Goal: Information Seeking & Learning: Understand process/instructions

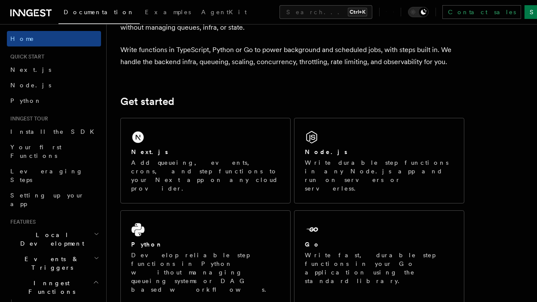
scroll to position [63, 0]
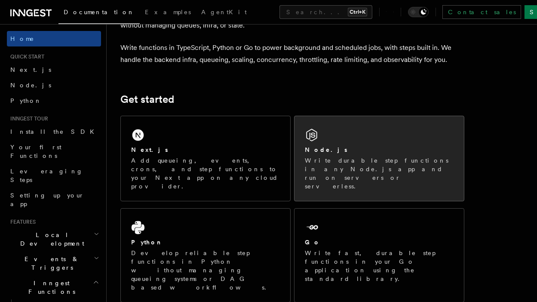
click at [343, 142] on div "Node.js Write durable step functions in any Node.js app and run on servers or s…" at bounding box center [378, 158] width 169 height 85
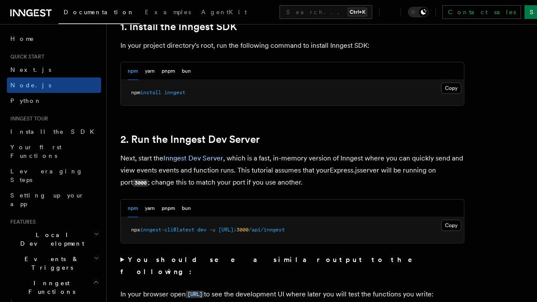
scroll to position [573, 0]
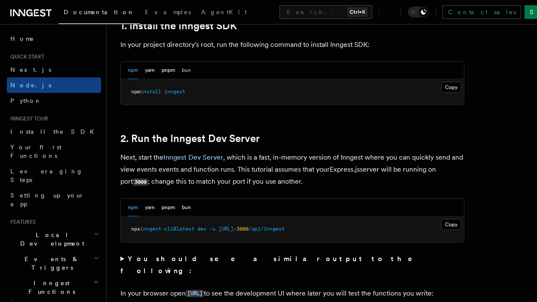
click at [187, 72] on button "bun" at bounding box center [186, 70] width 9 height 18
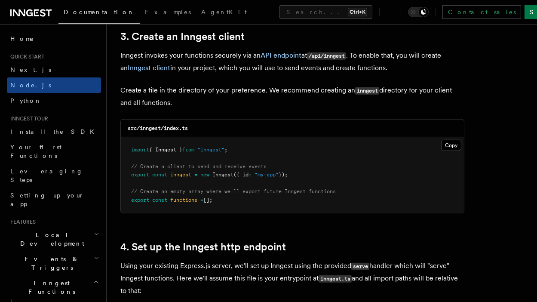
scroll to position [1108, 0]
click at [453, 147] on button "Copy Copied" at bounding box center [451, 145] width 20 height 11
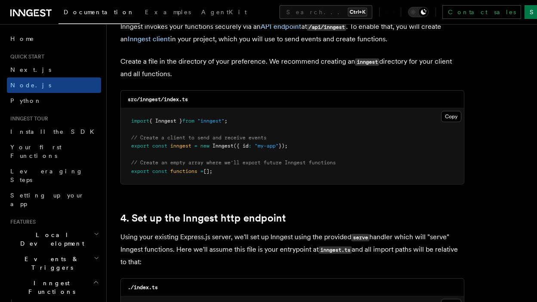
scroll to position [1137, 0]
drag, startPoint x: 232, startPoint y: 172, endPoint x: 129, endPoint y: 171, distance: 102.3
click at [129, 171] on pre "import { Inngest } from "inngest" ; // Create a client to send and receive even…" at bounding box center [292, 146] width 343 height 76
click at [259, 164] on span "// Create an empty array where we'll export future Inngest functions" at bounding box center [233, 162] width 205 height 6
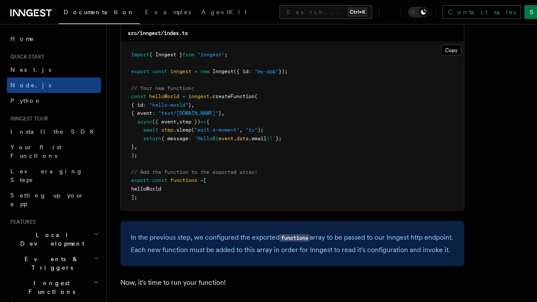
scroll to position [1758, 0]
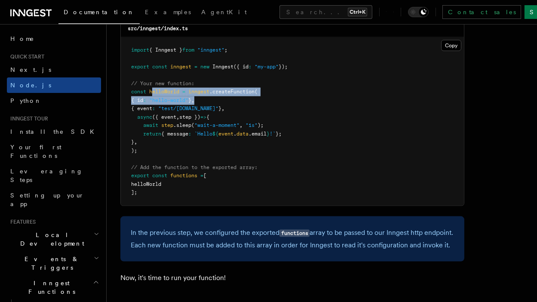
drag, startPoint x: 252, startPoint y: 104, endPoint x: 152, endPoint y: 91, distance: 101.4
click at [152, 91] on pre "import { Inngest } from "inngest" ; export const inngest = new Inngest ({ id : …" at bounding box center [292, 121] width 343 height 168
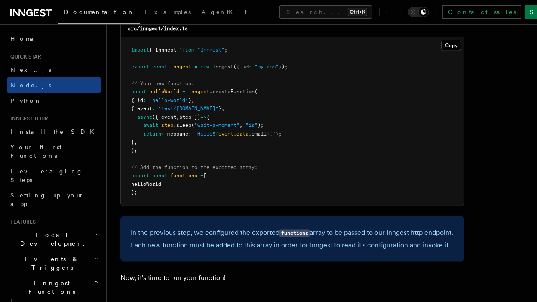
click at [240, 119] on pre "import { Inngest } from "inngest" ; export const inngest = new Inngest ({ id : …" at bounding box center [292, 121] width 343 height 168
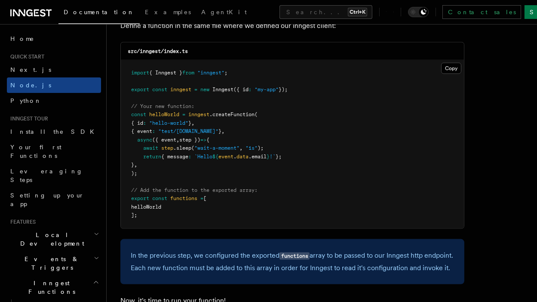
scroll to position [1734, 0]
click at [451, 70] on button "Copy Copied" at bounding box center [451, 68] width 20 height 11
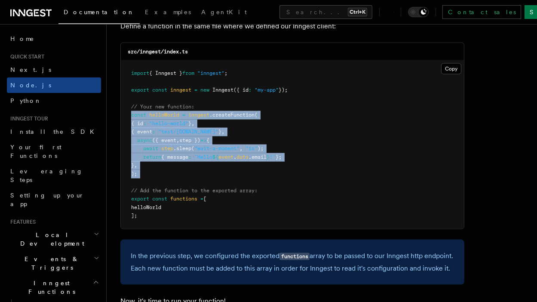
drag, startPoint x: 127, startPoint y: 116, endPoint x: 215, endPoint y: 180, distance: 108.6
click at [215, 180] on pre "import { Inngest } from "inngest" ; export const inngest = new Inngest ({ id : …" at bounding box center [292, 145] width 343 height 168
copy code "const helloWorld = inngest .createFunction ( { id : "hello-world" } , { event :…"
click at [279, 131] on pre "import { Inngest } from "inngest" ; export const inngest = new Inngest ({ id : …" at bounding box center [292, 145] width 343 height 168
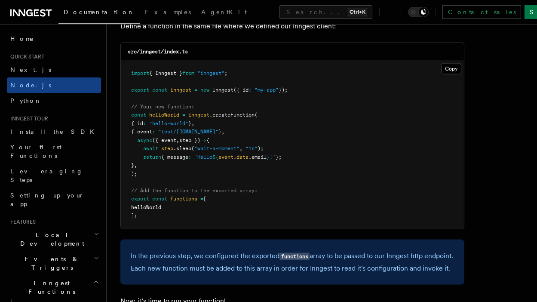
scroll to position [1790, 0]
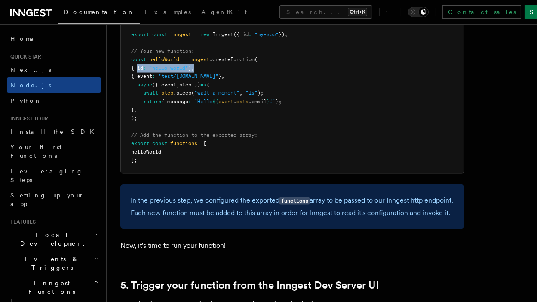
drag, startPoint x: 136, startPoint y: 73, endPoint x: 233, endPoint y: 71, distance: 97.2
click at [233, 71] on pre "import { Inngest } from "inngest" ; export const inngest = new Inngest ({ id : …" at bounding box center [292, 89] width 343 height 168
drag, startPoint x: 156, startPoint y: 74, endPoint x: 273, endPoint y: 73, distance: 116.9
click at [273, 73] on pre "import { Inngest } from "inngest" ; export const inngest = new Inngest ({ id : …" at bounding box center [292, 89] width 343 height 168
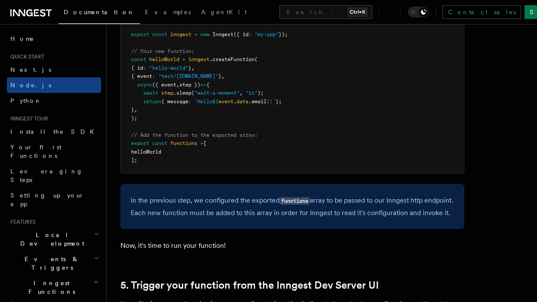
click at [273, 73] on pre "import { Inngest } from "inngest" ; export const inngest = new Inngest ({ id : …" at bounding box center [292, 89] width 343 height 168
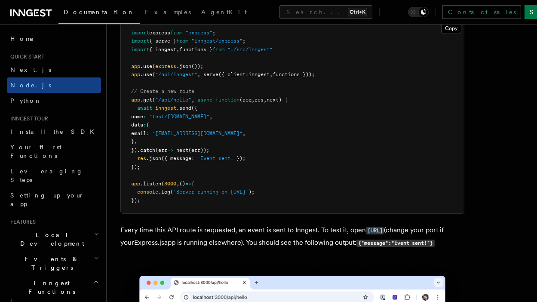
scroll to position [4616, 0]
drag, startPoint x: 138, startPoint y: 133, endPoint x: 251, endPoint y: 124, distance: 113.8
click at [251, 124] on pre "import express from "express" ; import { serve } from "inngest/express" ; impor…" at bounding box center [292, 116] width 343 height 193
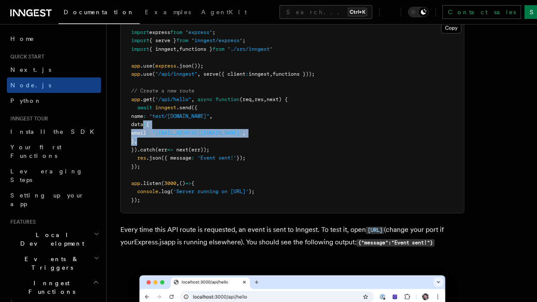
drag, startPoint x: 143, startPoint y: 141, endPoint x: 155, endPoint y: 152, distance: 17.0
click at [155, 152] on pre "import express from "express" ; import { serve } from "inngest/express" ; impor…" at bounding box center [292, 116] width 343 height 193
click at [286, 173] on pre "import express from "express" ; import { serve } from "inngest/express" ; impor…" at bounding box center [292, 116] width 343 height 193
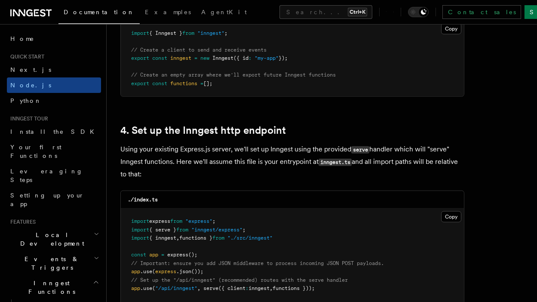
scroll to position [1228, 0]
